Goal: Information Seeking & Learning: Get advice/opinions

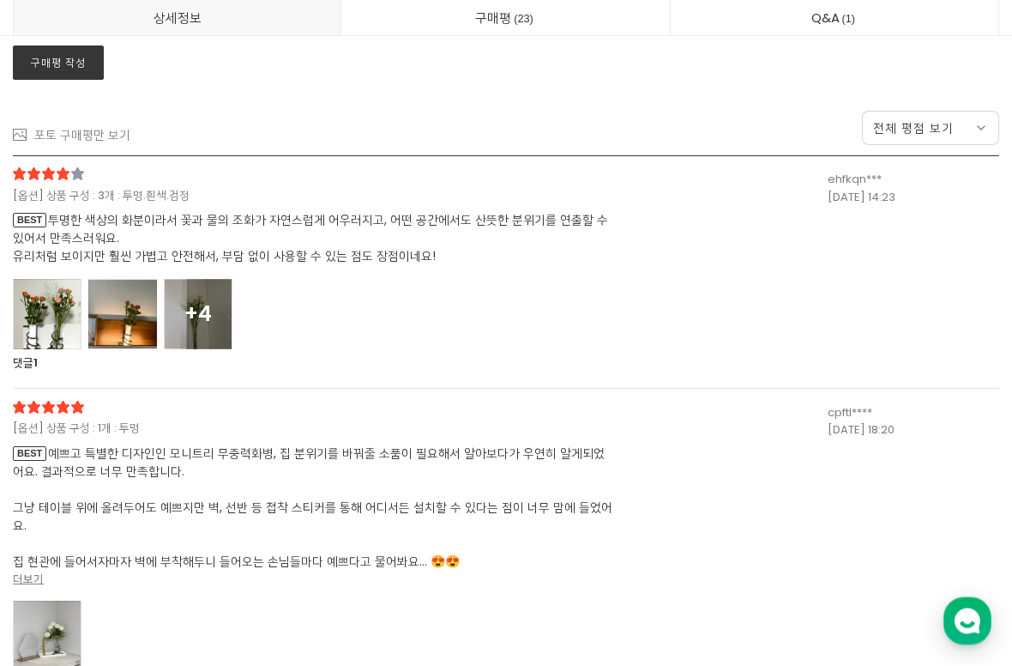
scroll to position [16158, 0]
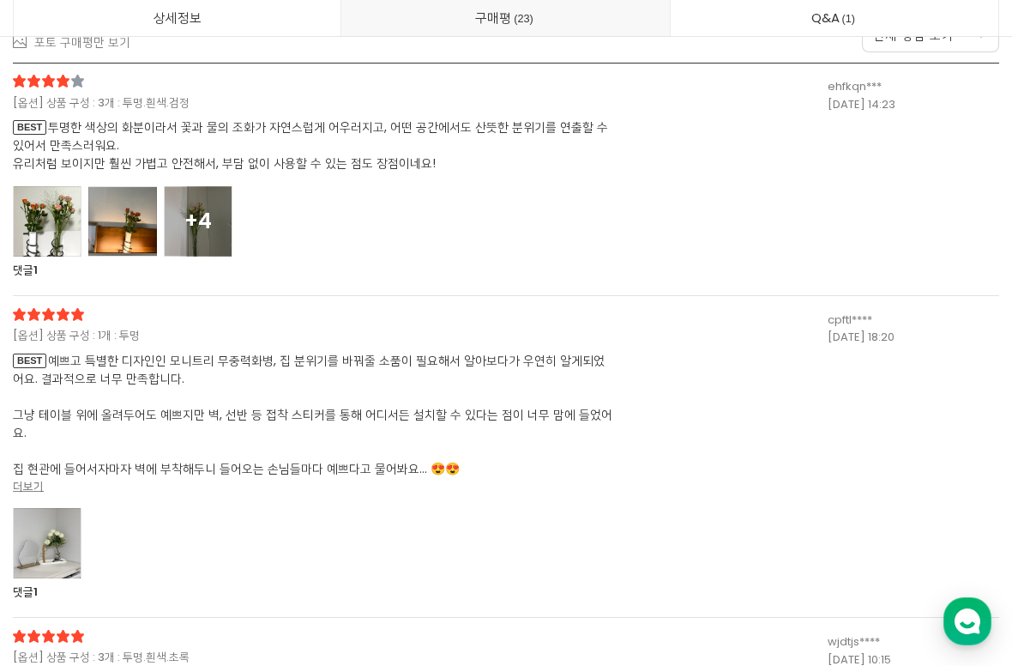
click at [49, 227] on div at bounding box center [47, 221] width 69 height 70
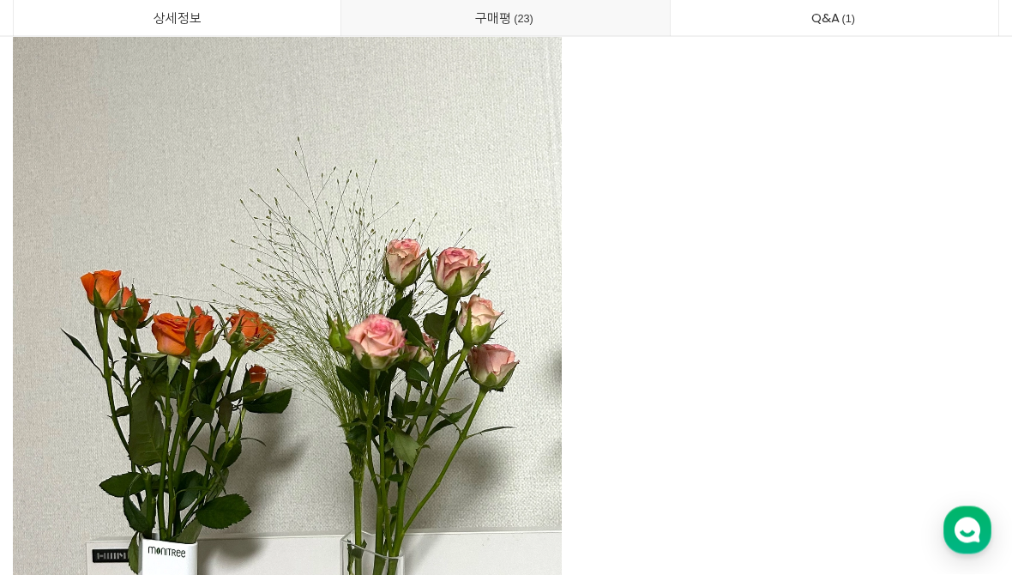
scroll to position [16319, 0]
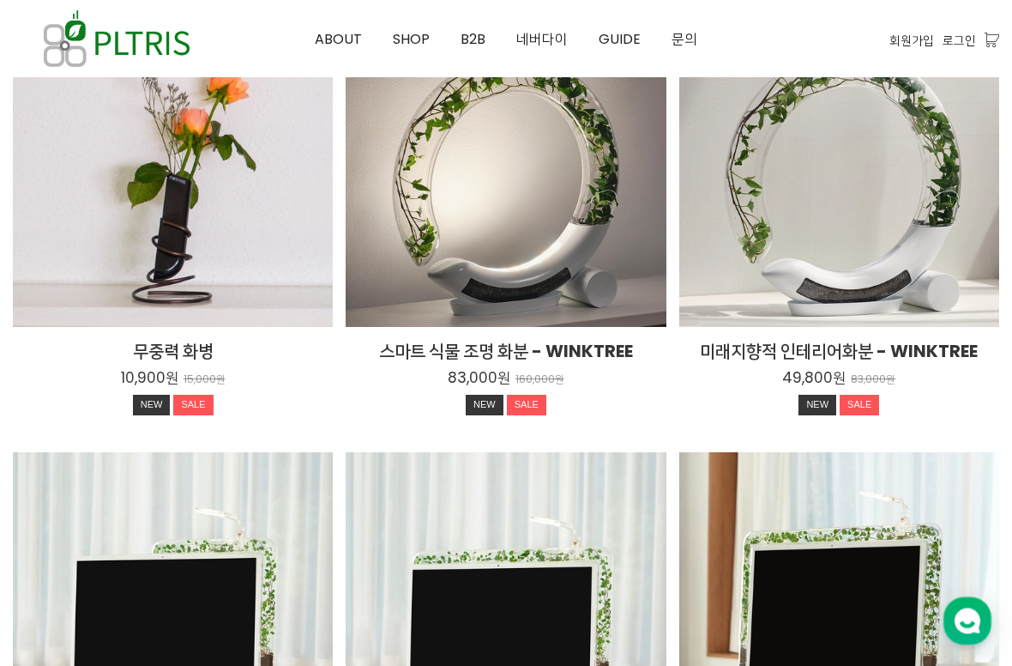
scroll to position [2252, 0]
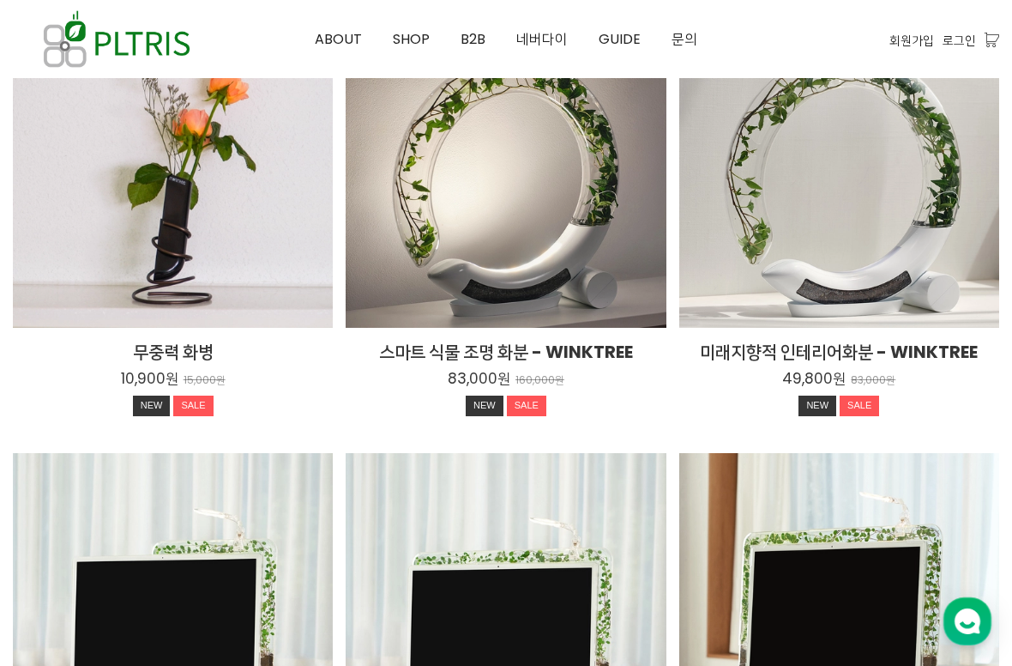
click at [103, 311] on div "무중력 화병 10,900원 15,000원 NEW SALE TIME SALE" at bounding box center [173, 168] width 320 height 320
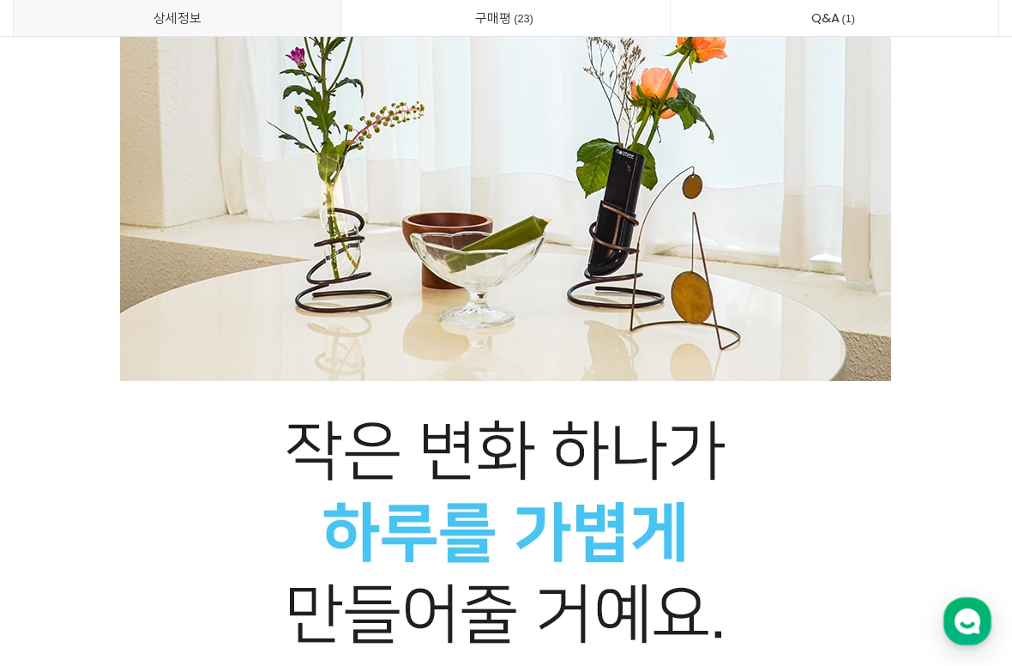
click at [425, 24] on link "구매평 23" at bounding box center [505, 18] width 328 height 36
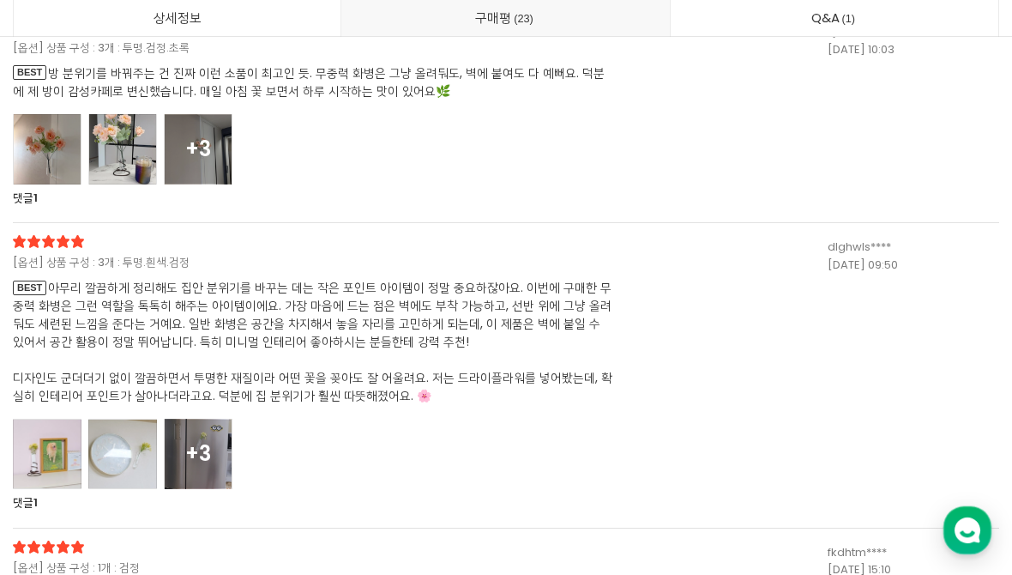
scroll to position [17054, 0]
click at [115, 154] on div at bounding box center [122, 150] width 69 height 70
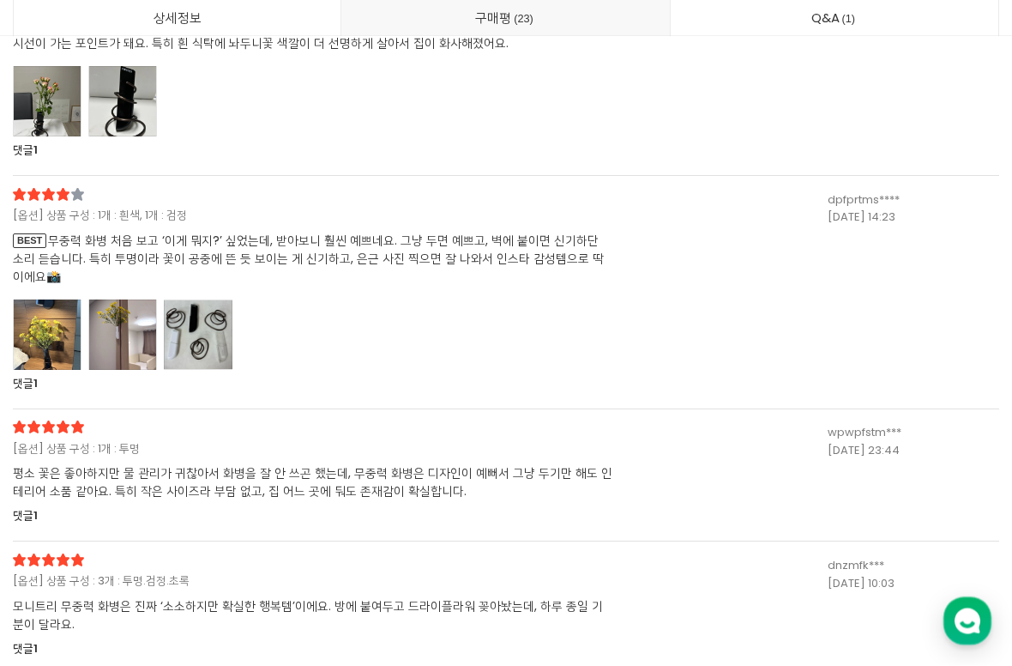
scroll to position [21501, 0]
click at [107, 319] on div at bounding box center [122, 334] width 69 height 70
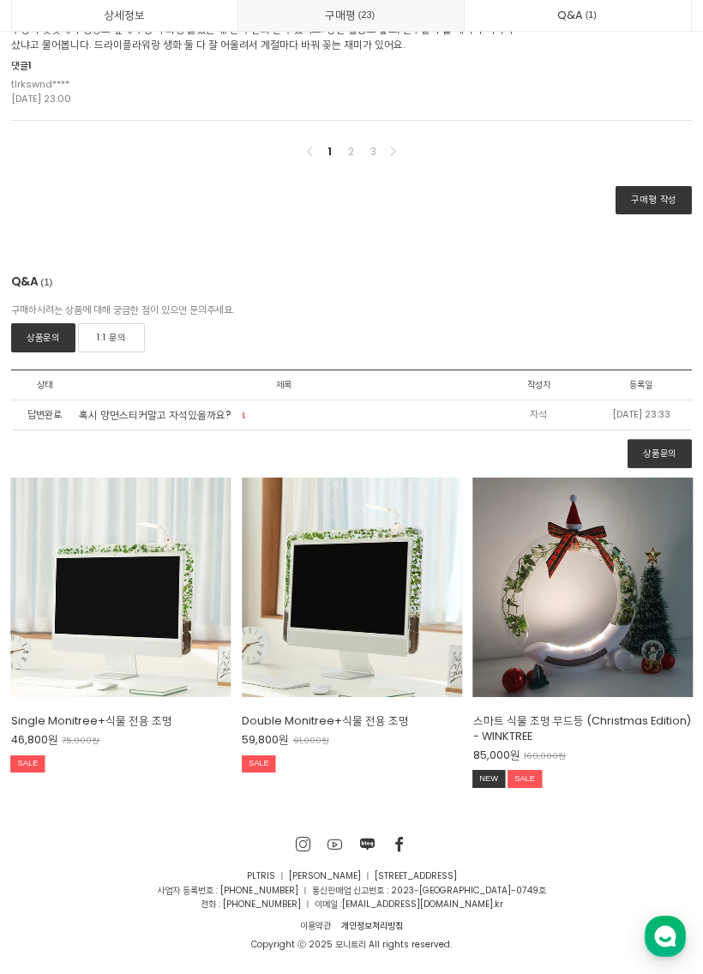
scroll to position [21920, 0]
click at [84, 595] on div "Single Monitree+식물 전용 조명 46,800원 75,000원 SALE TIME SALE" at bounding box center [121, 588] width 220 height 220
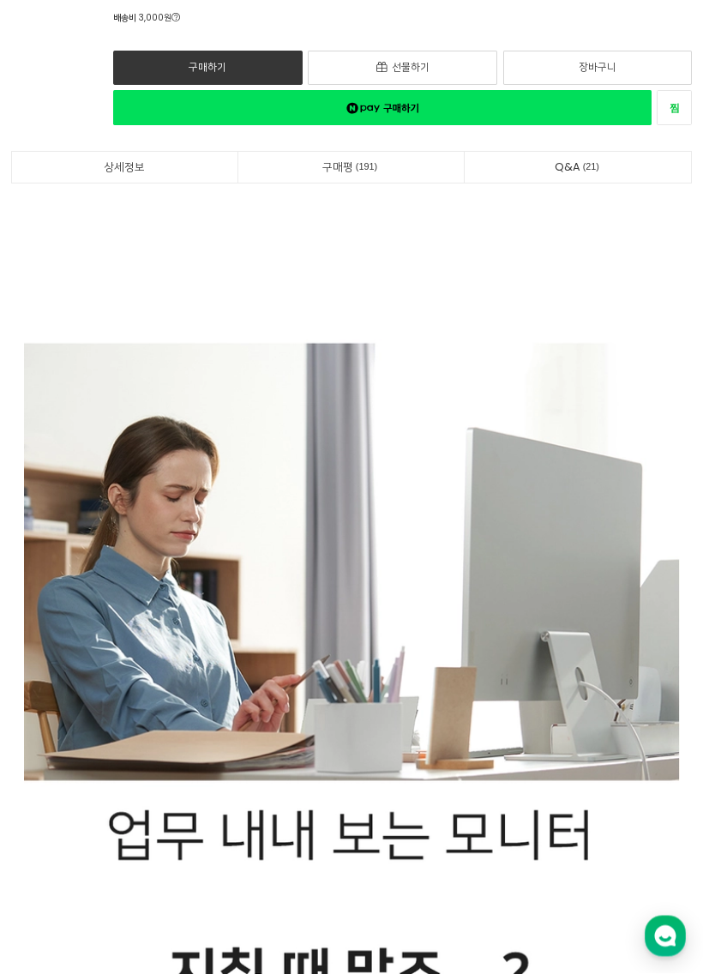
scroll to position [1140, 0]
click at [430, 183] on link "구매평 191" at bounding box center [351, 167] width 226 height 31
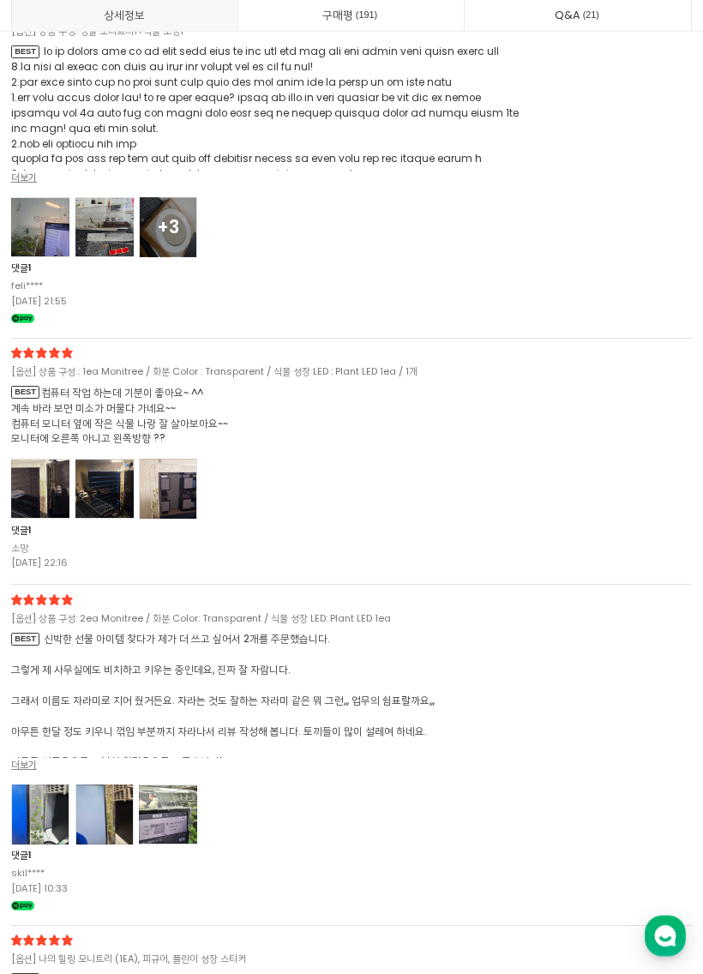
scroll to position [38794, 0]
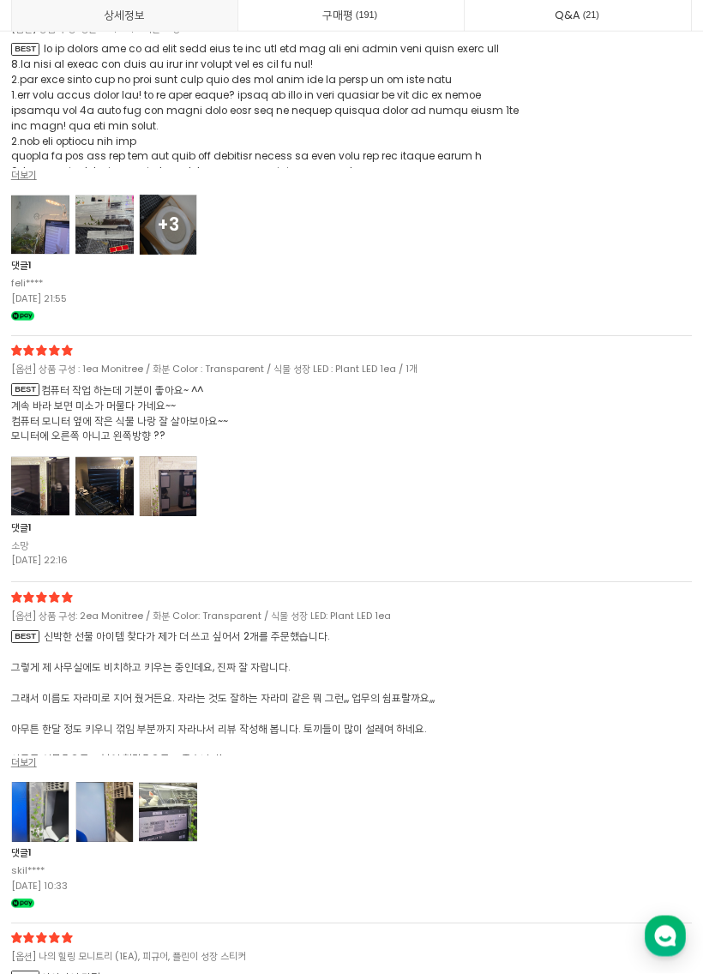
click at [45, 256] on div at bounding box center [40, 226] width 58 height 60
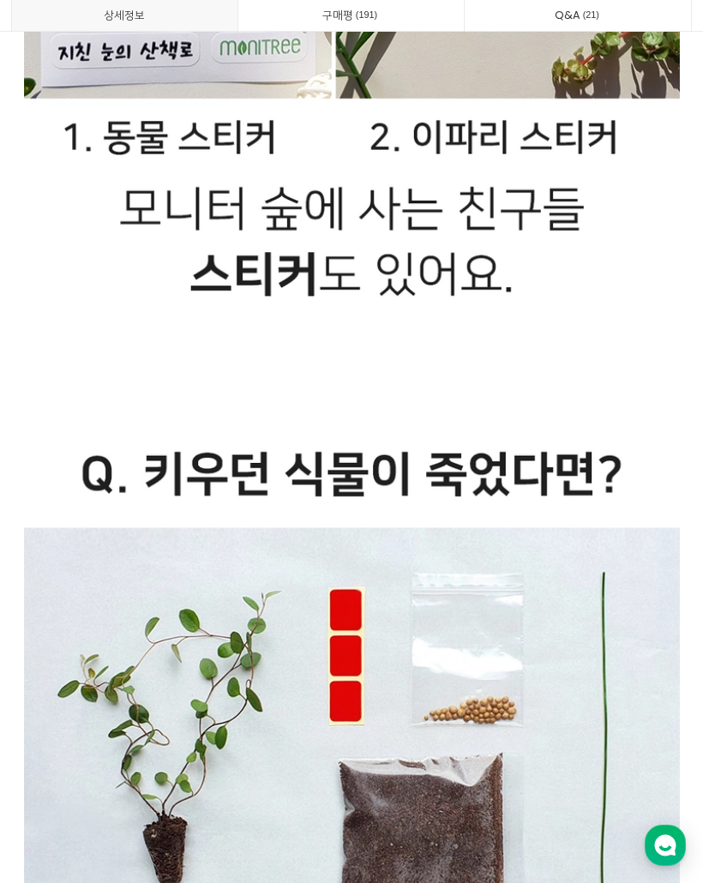
scroll to position [37084, 0]
